Goal: Task Accomplishment & Management: Use online tool/utility

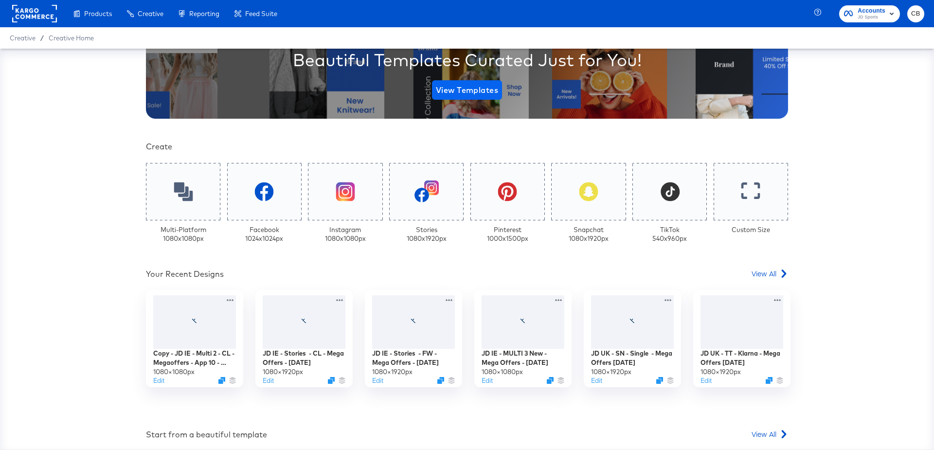
scroll to position [213, 0]
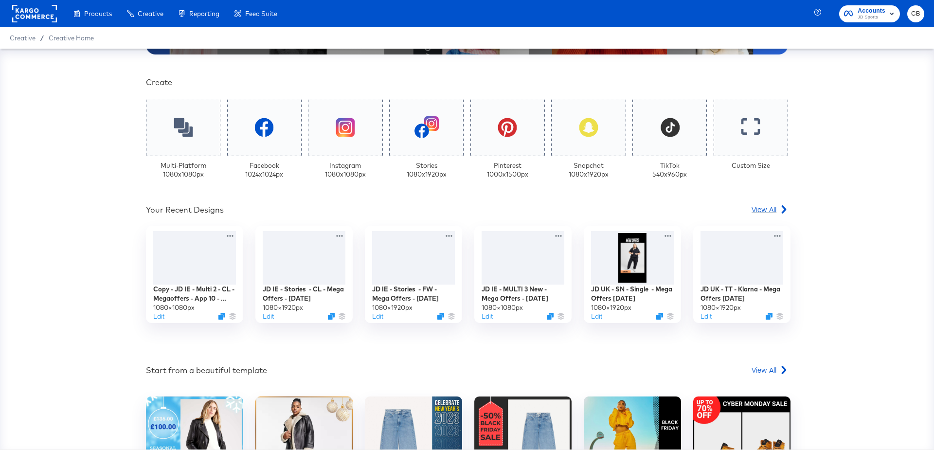
click at [760, 207] on span "View All" at bounding box center [764, 209] width 25 height 10
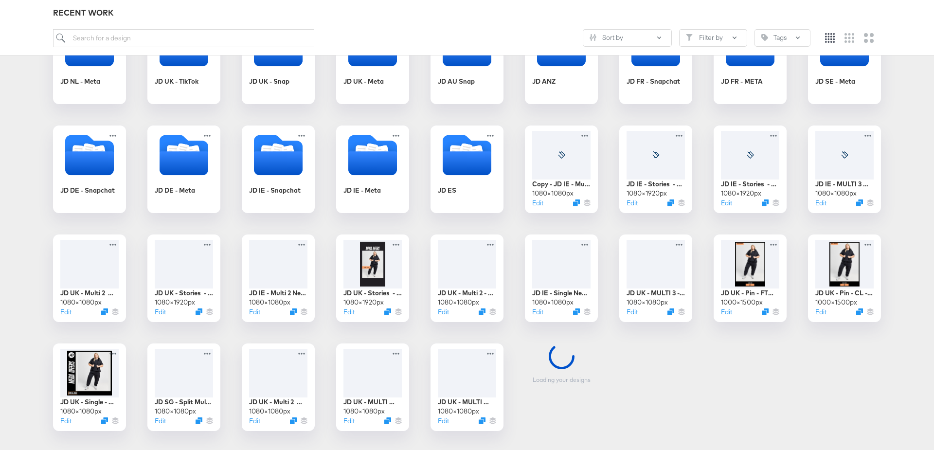
scroll to position [440, 0]
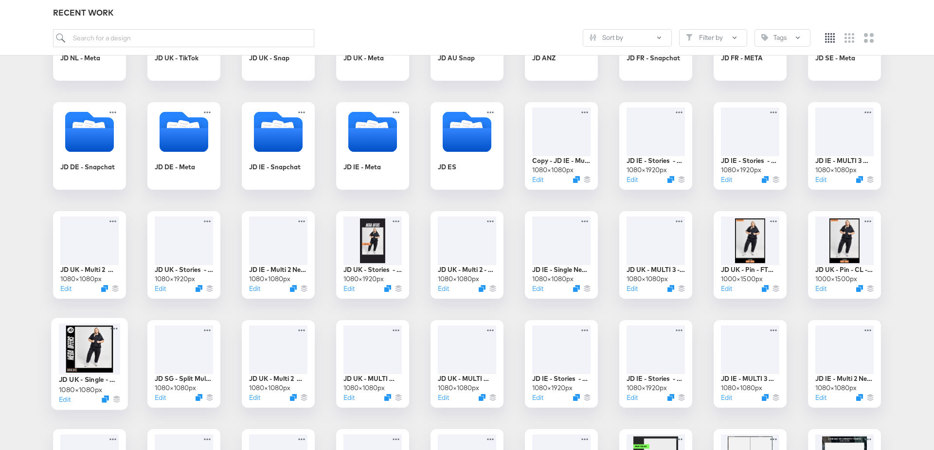
click at [109, 343] on div at bounding box center [89, 349] width 61 height 51
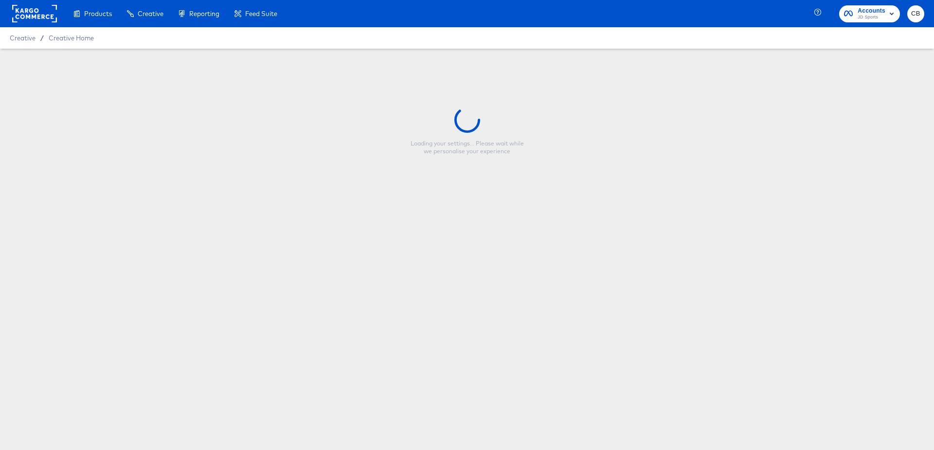
type input "JD UK - Single - Mega Offers [DATE]"
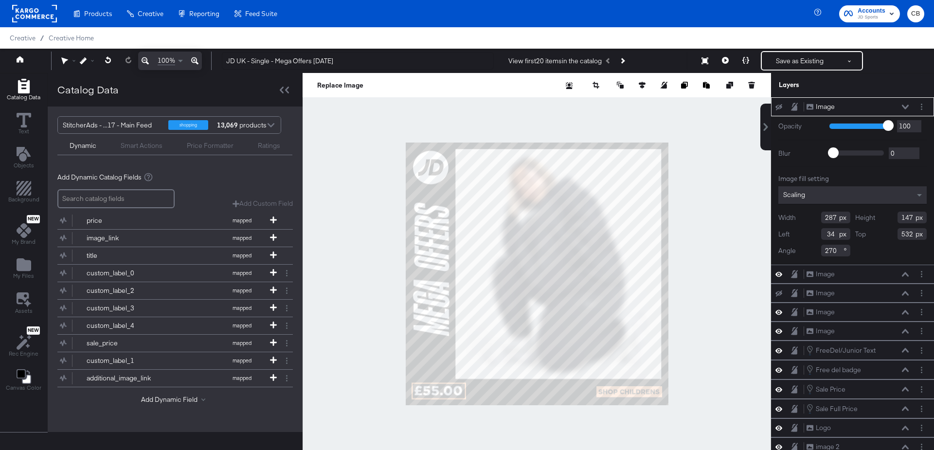
click at [375, 175] on div at bounding box center [537, 274] width 469 height 402
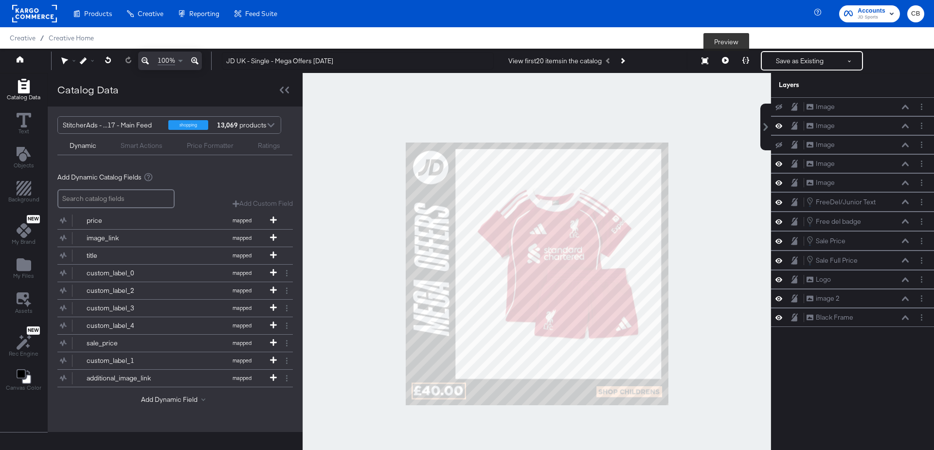
click at [729, 58] on button at bounding box center [725, 60] width 20 height 19
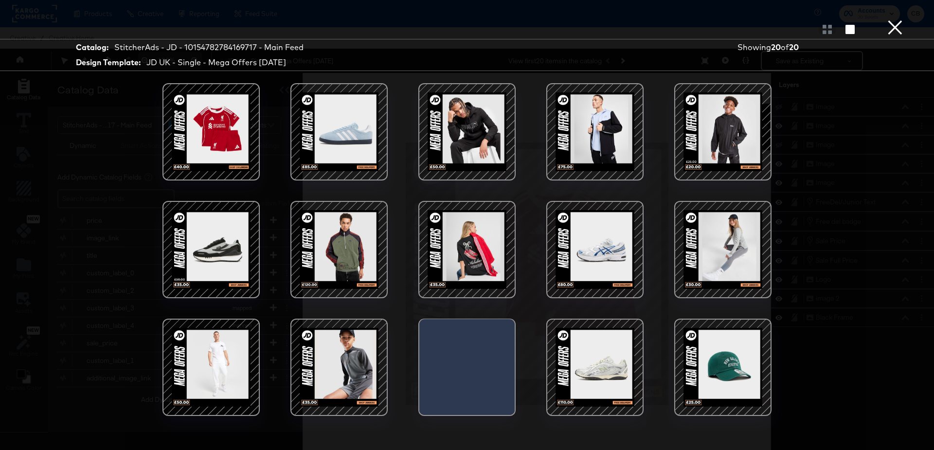
click at [214, 245] on div at bounding box center [211, 249] width 83 height 83
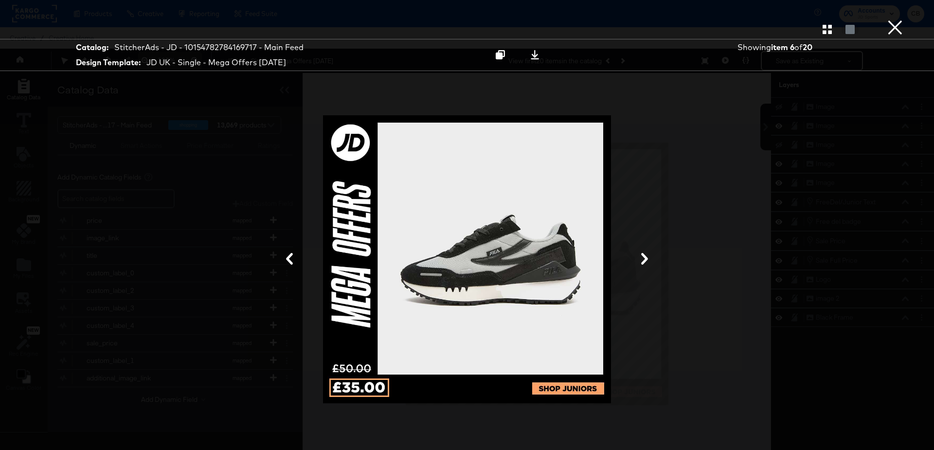
click at [896, 19] on button "×" at bounding box center [894, 9] width 19 height 19
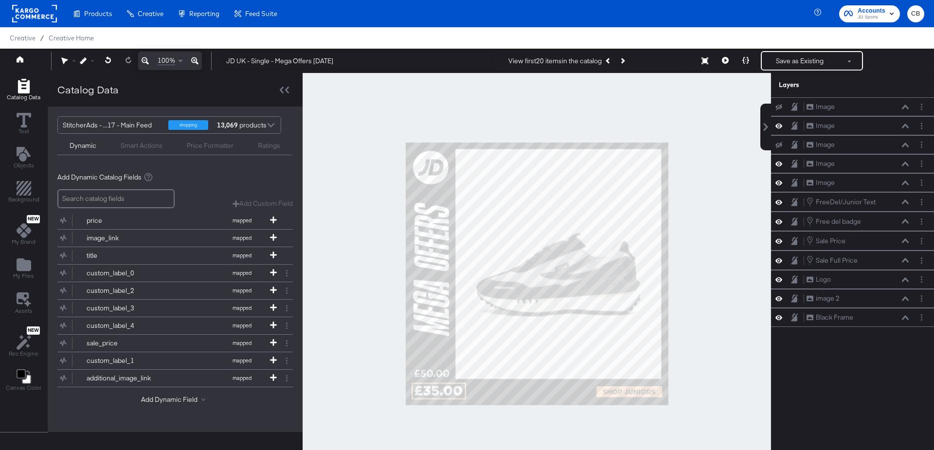
click at [19, 10] on rect at bounding box center [34, 14] width 45 height 18
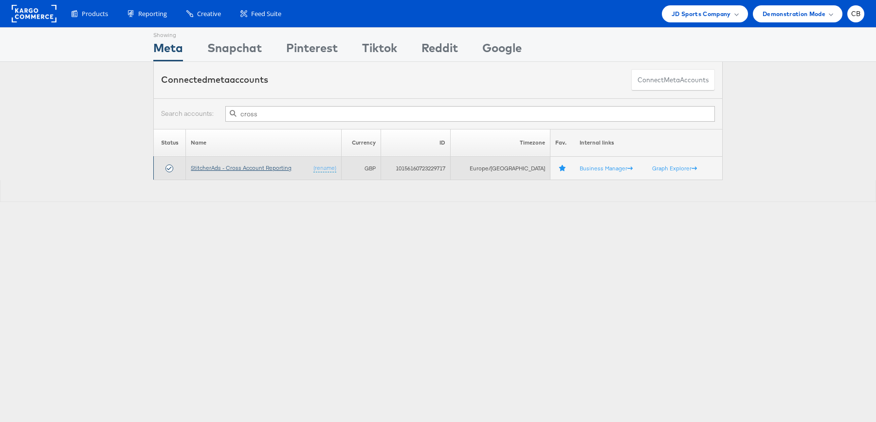
type input "cross"
click at [251, 166] on link "StitcherAds - Cross Account Reporting" at bounding box center [241, 167] width 101 height 7
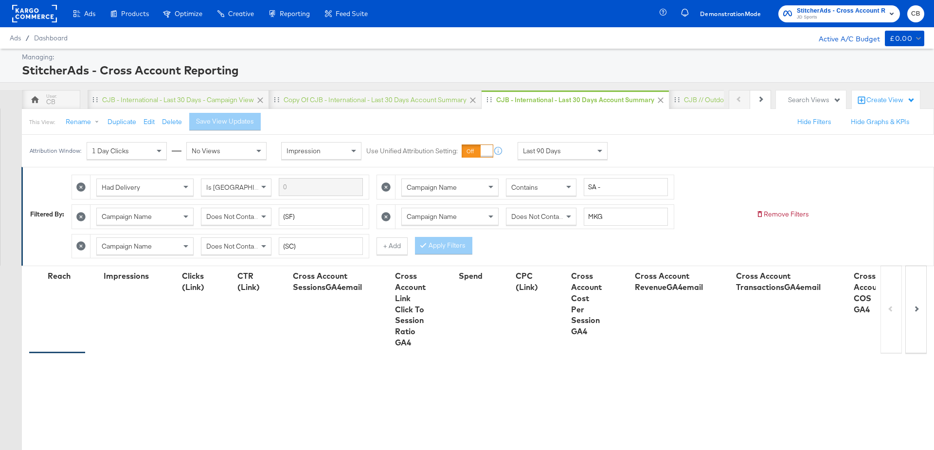
click at [573, 153] on div "Last 90 Days" at bounding box center [562, 151] width 89 height 17
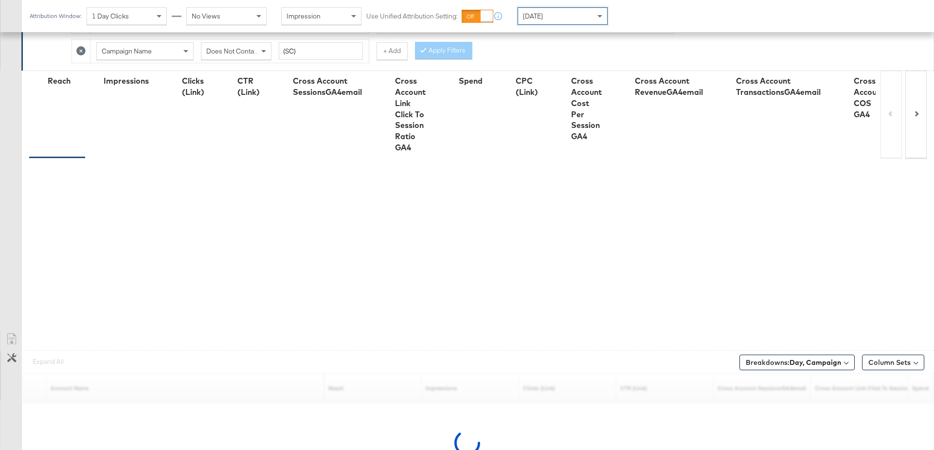
scroll to position [261, 0]
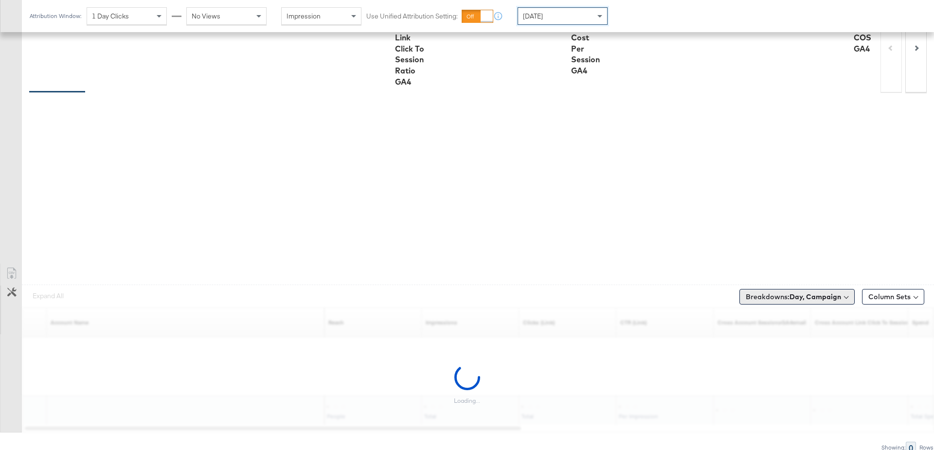
click at [802, 296] on b "Day, Campaign" at bounding box center [816, 296] width 52 height 9
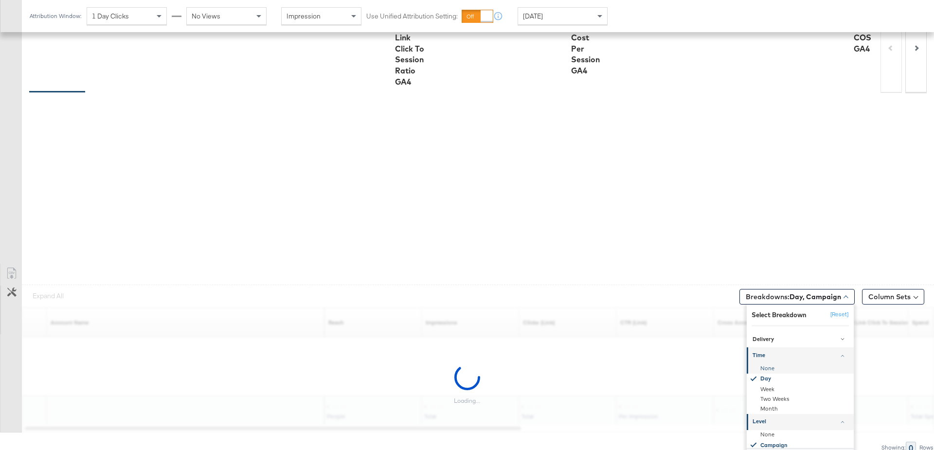
click at [764, 365] on div "None" at bounding box center [801, 368] width 106 height 10
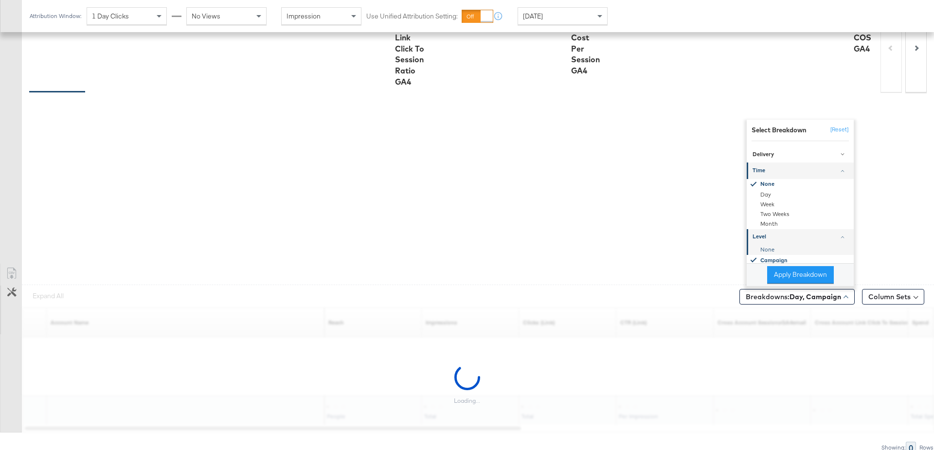
click at [767, 249] on div "None" at bounding box center [801, 250] width 106 height 10
click at [787, 273] on button "Apply Breakdown" at bounding box center [800, 275] width 67 height 18
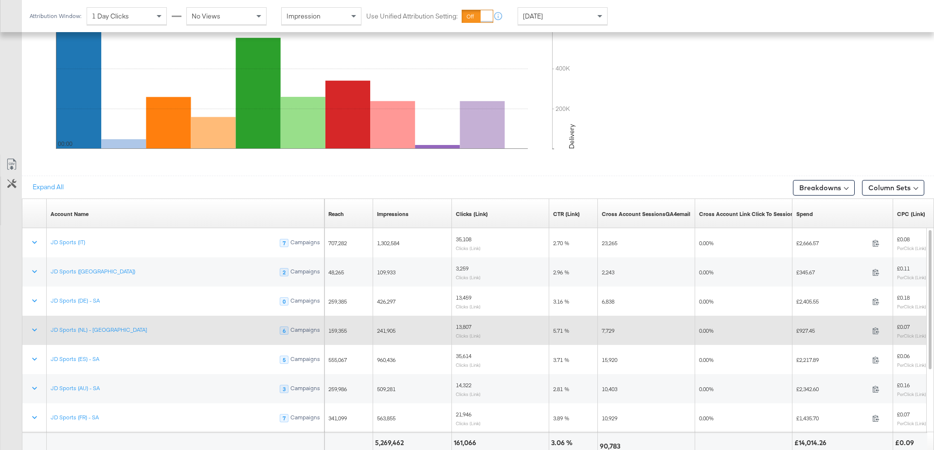
scroll to position [489, 0]
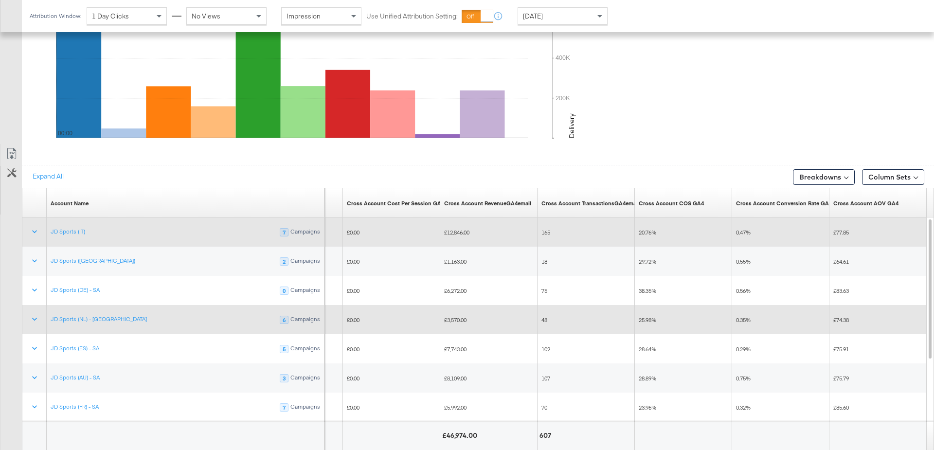
click at [647, 230] on span "20.76%" at bounding box center [648, 232] width 18 height 7
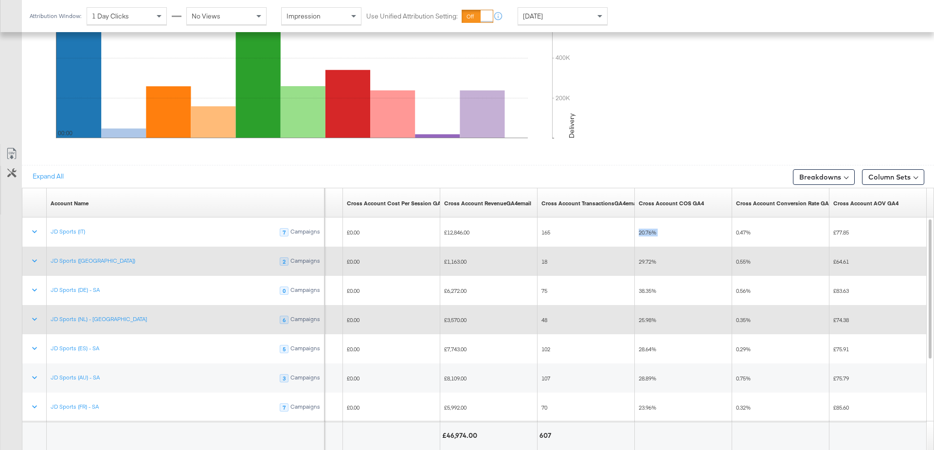
click at [646, 260] on span "29.72%" at bounding box center [648, 261] width 18 height 7
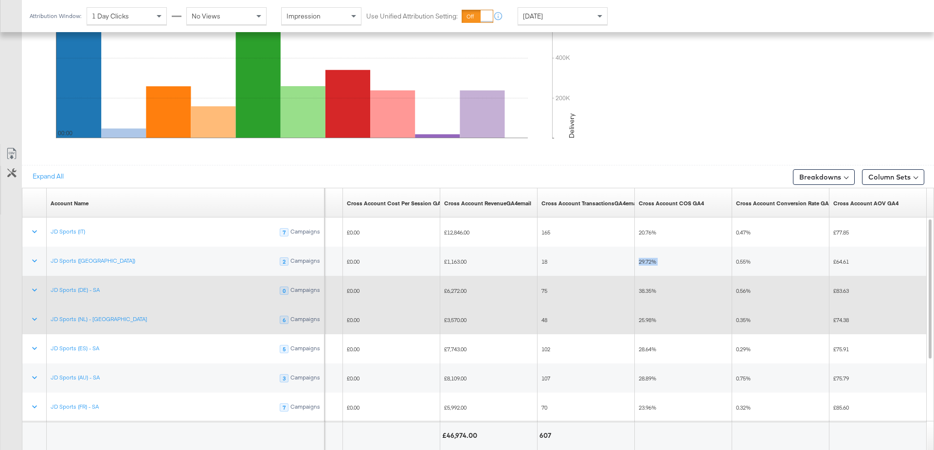
click at [645, 287] on span "38.35%" at bounding box center [648, 290] width 18 height 7
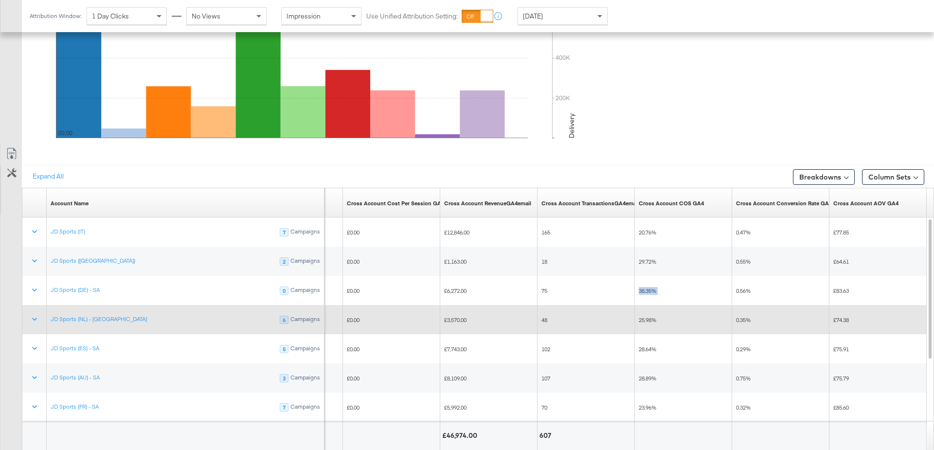
click at [649, 318] on span "25.98%" at bounding box center [648, 319] width 18 height 7
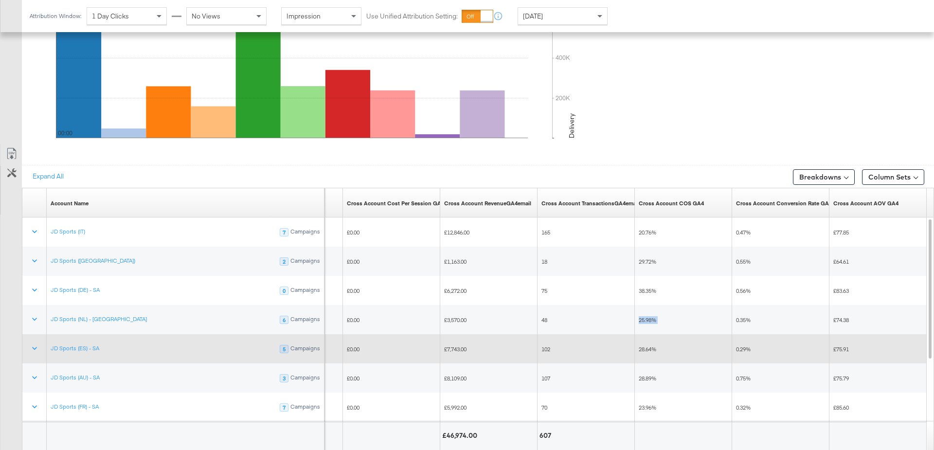
click at [648, 342] on div "28.64%" at bounding box center [683, 350] width 97 height 16
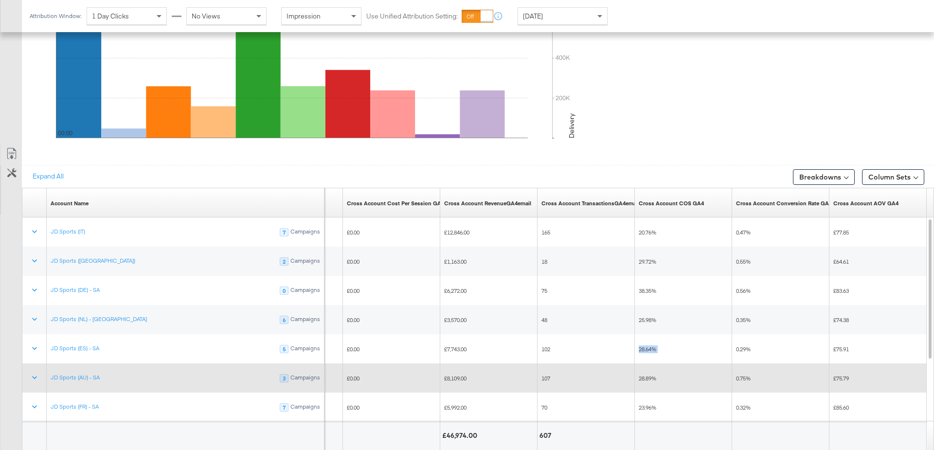
click at [648, 376] on span "28.89%" at bounding box center [648, 378] width 18 height 7
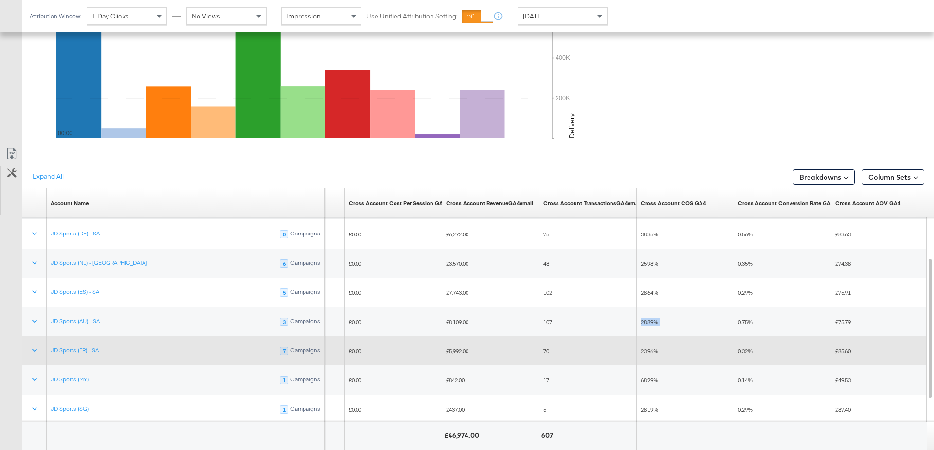
click at [654, 349] on span "23.96%" at bounding box center [650, 350] width 18 height 7
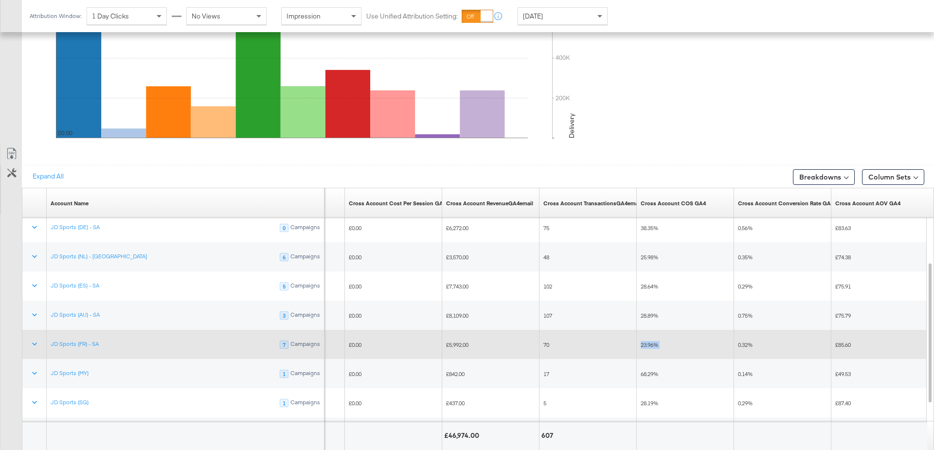
scroll to position [503, 0]
